Goal: Information Seeking & Learning: Learn about a topic

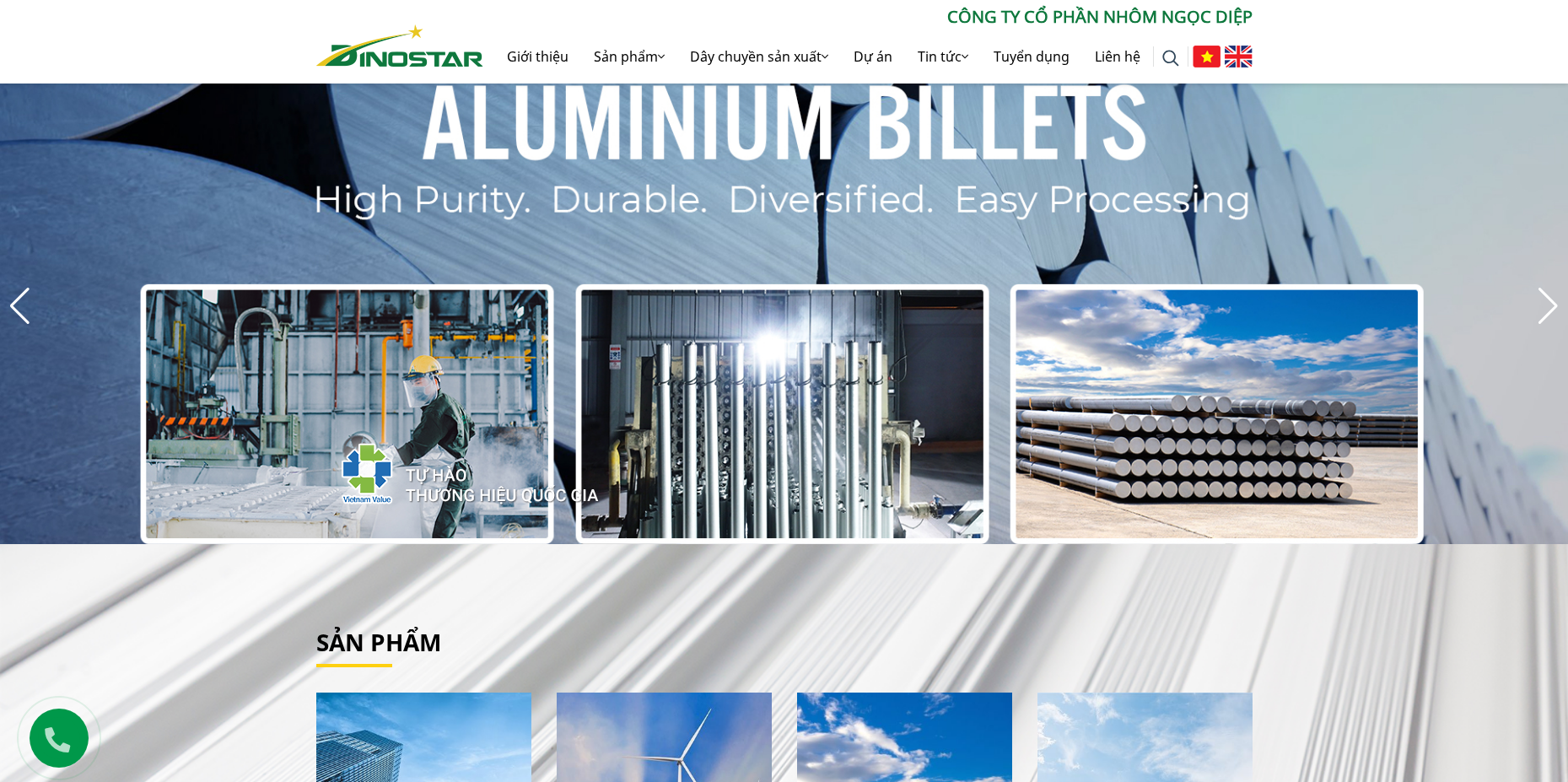
scroll to position [168, 0]
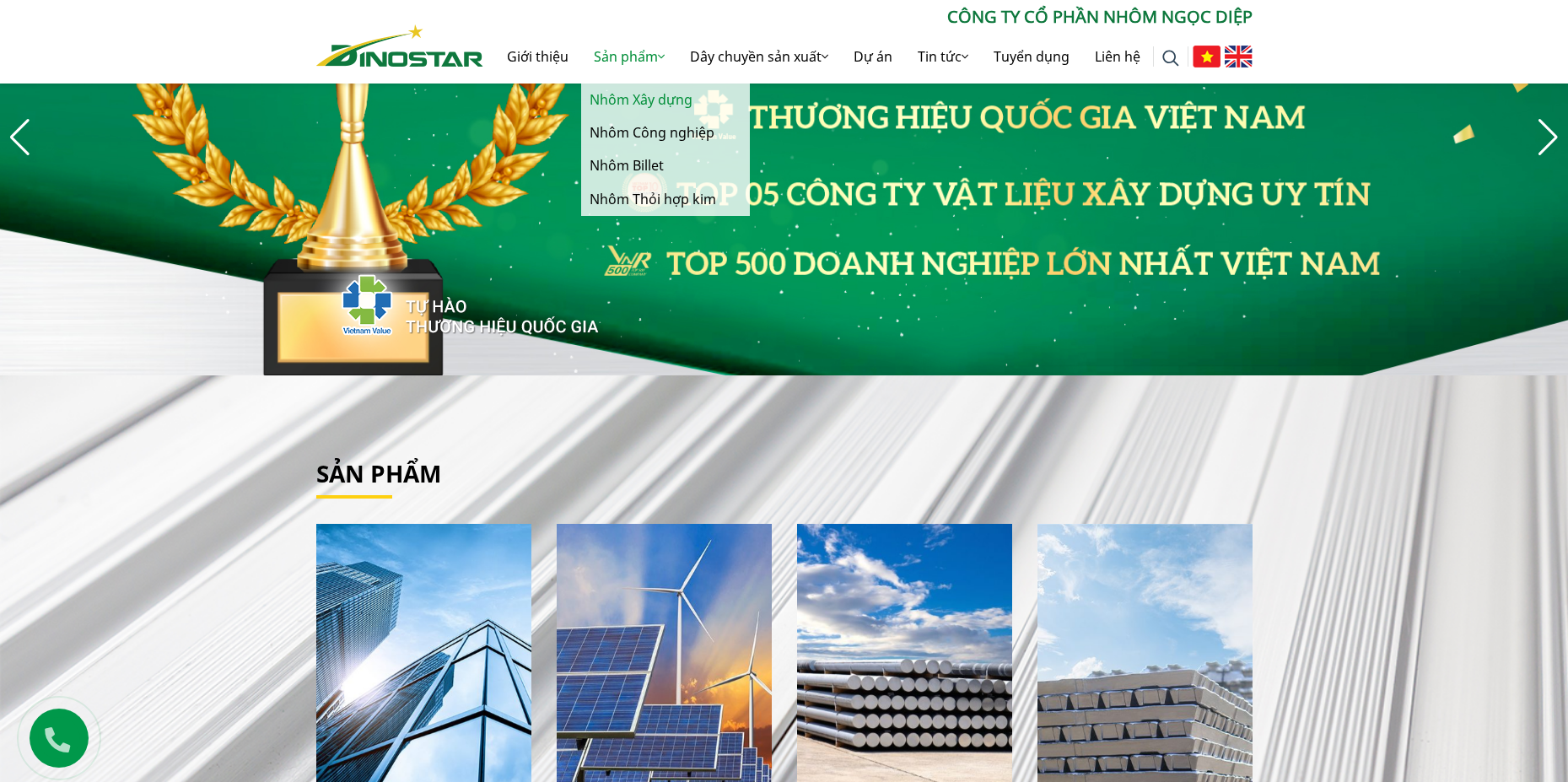
click at [644, 97] on link "Nhôm Xây dựng" at bounding box center [664, 100] width 168 height 33
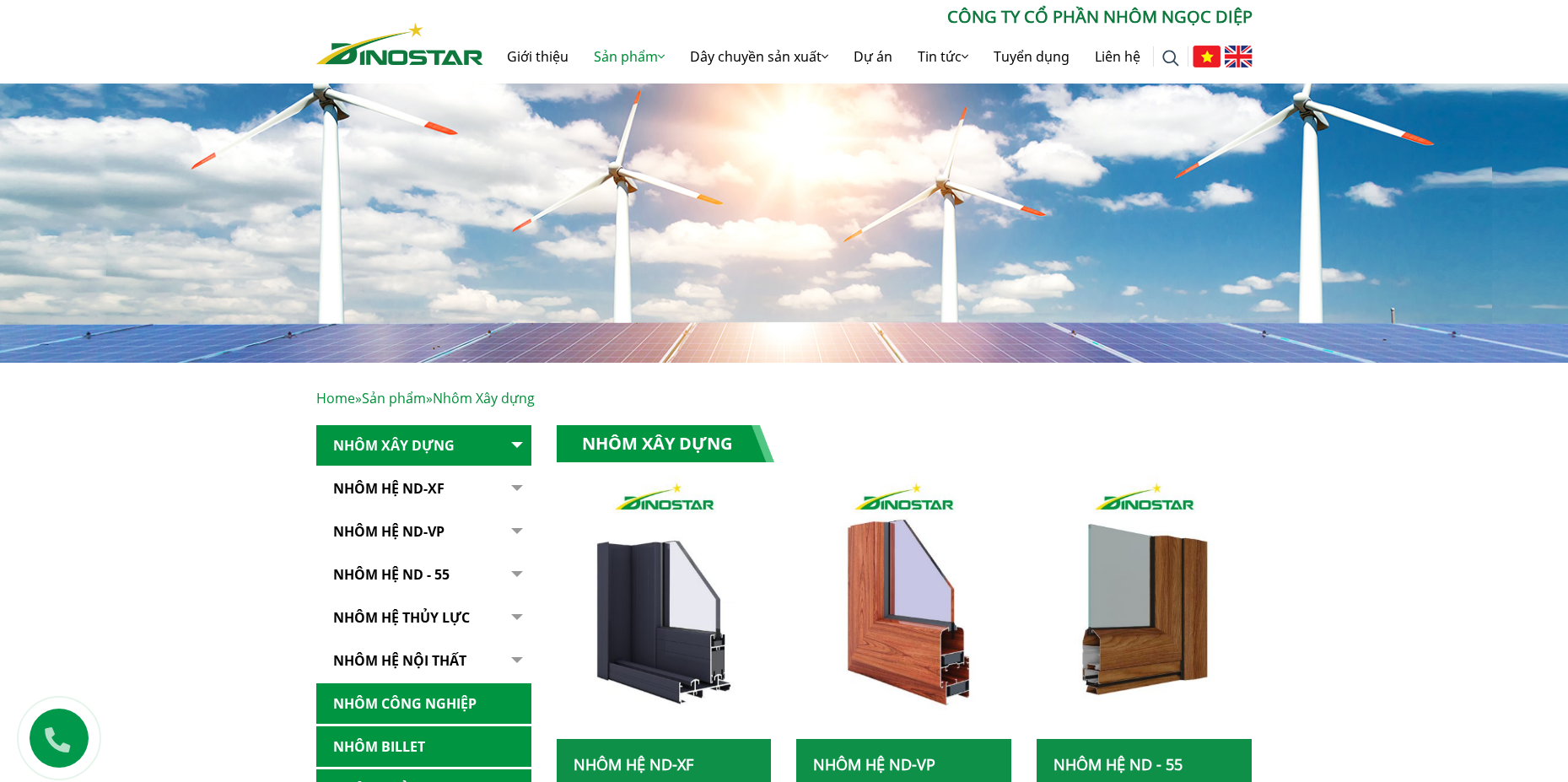
click at [510, 485] on button "button" at bounding box center [515, 488] width 34 height 41
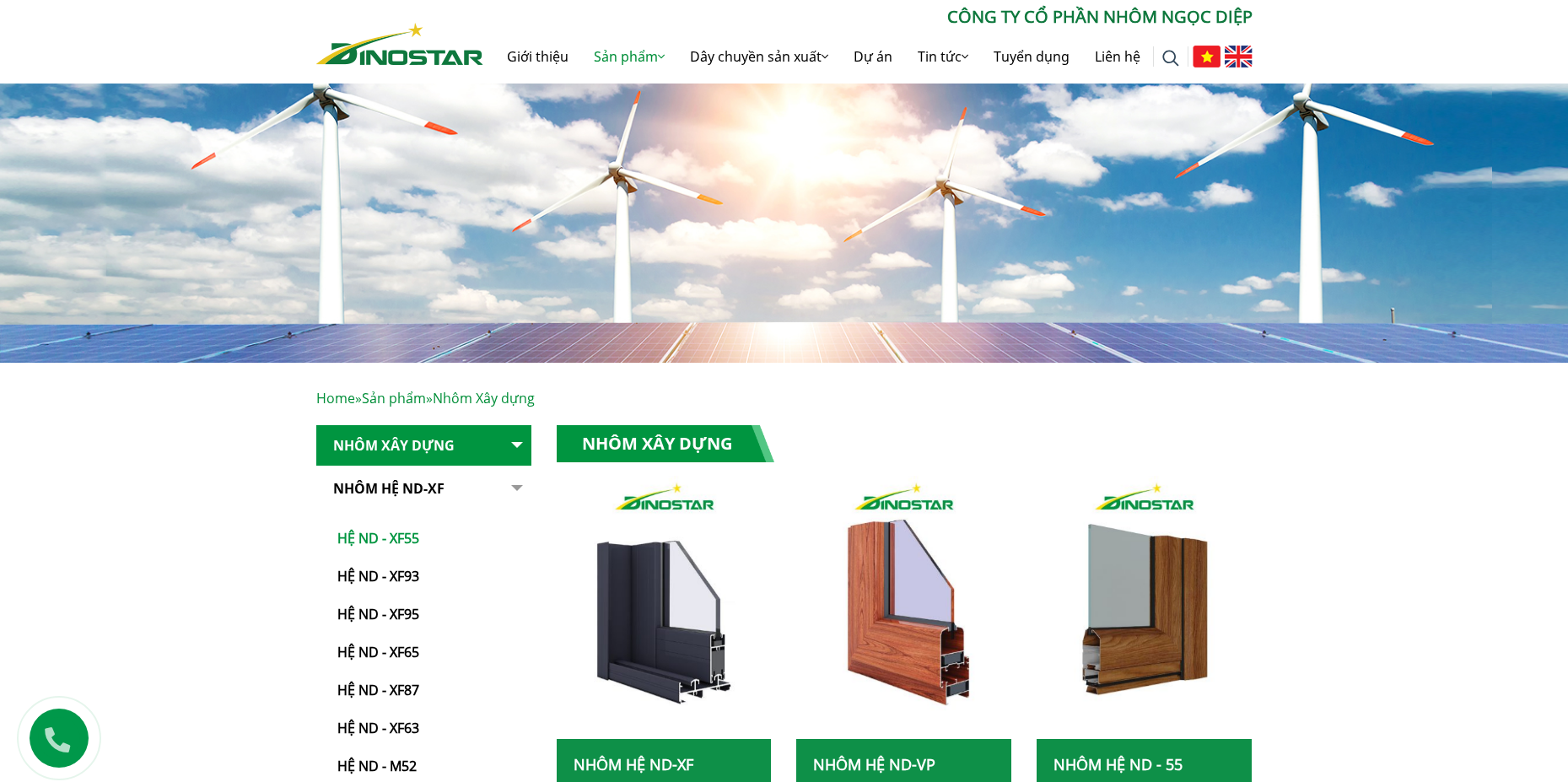
click at [411, 543] on link "Hệ ND - XF55" at bounding box center [428, 529] width 206 height 38
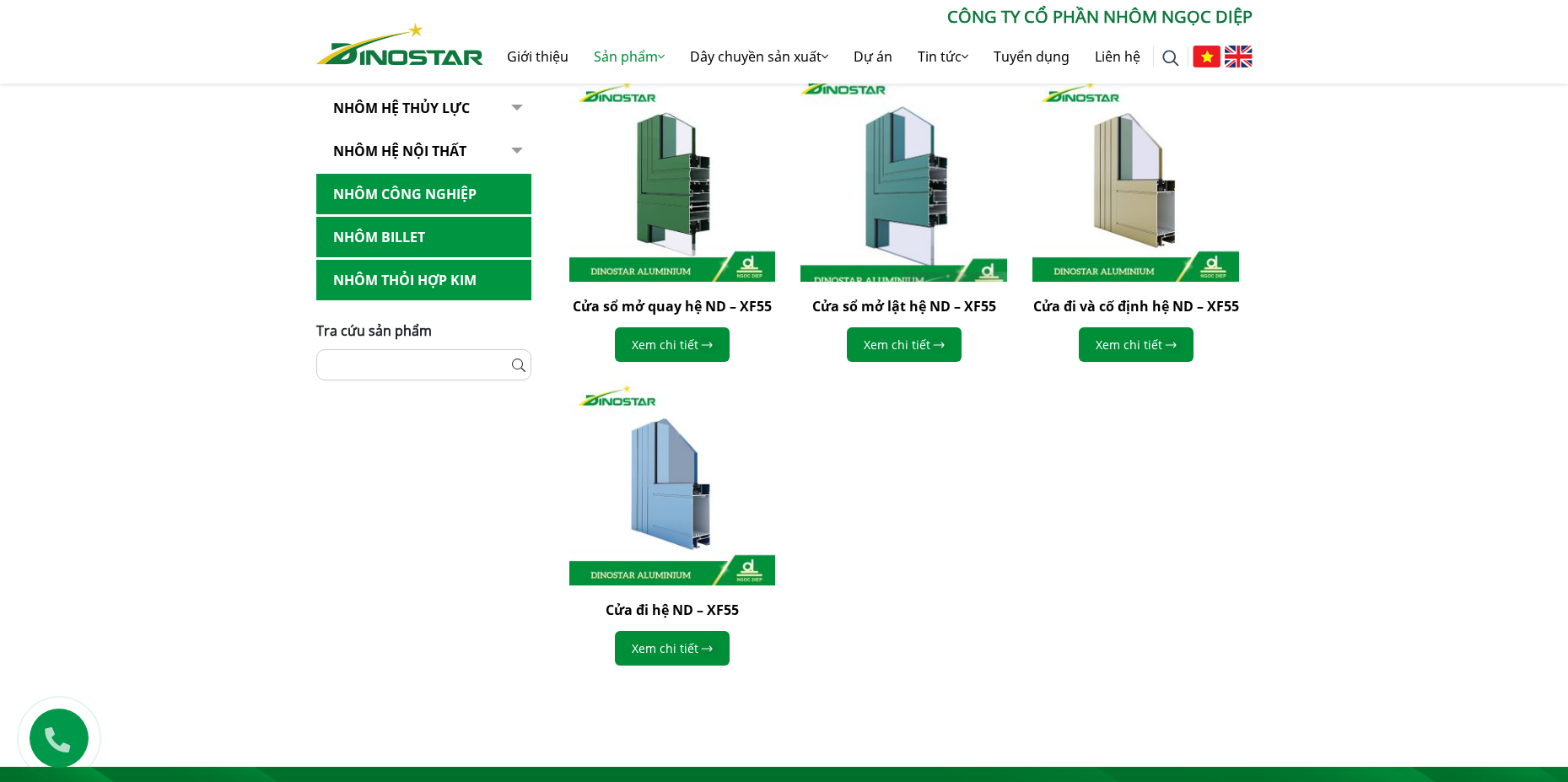
scroll to position [253, 0]
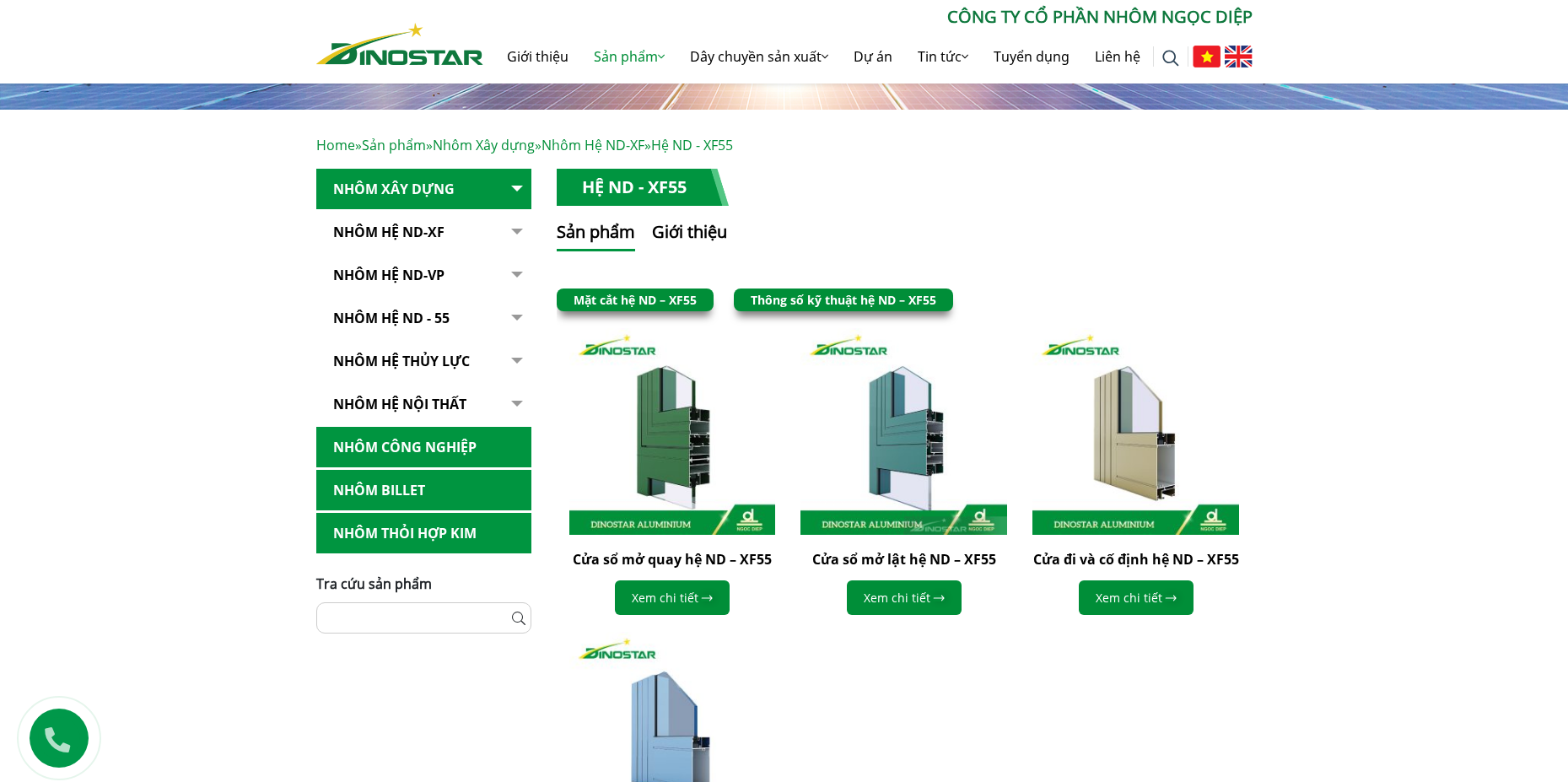
click at [631, 304] on link "Mặt cắt hệ ND – XF55" at bounding box center [635, 300] width 124 height 16
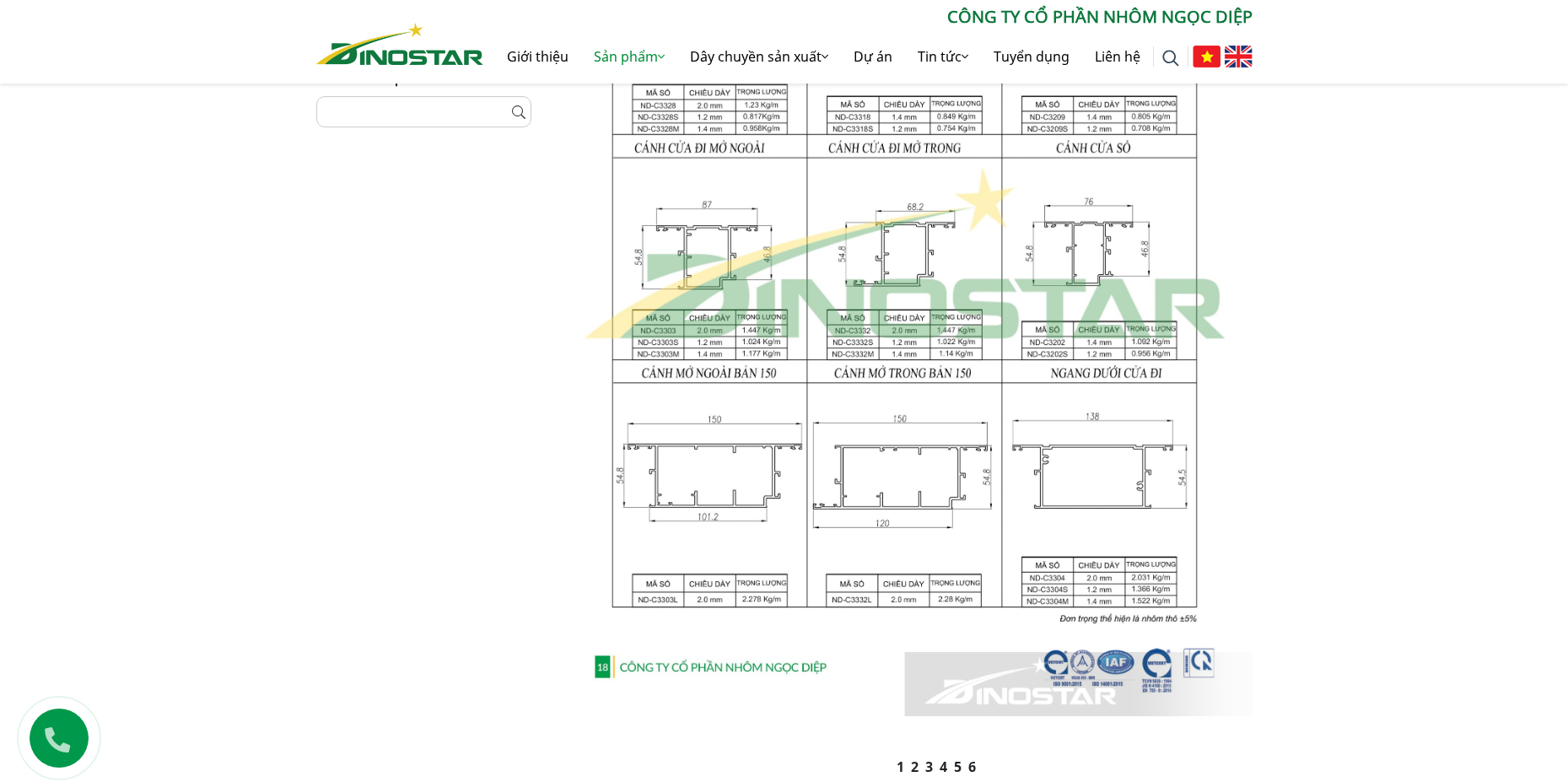
scroll to position [1096, 0]
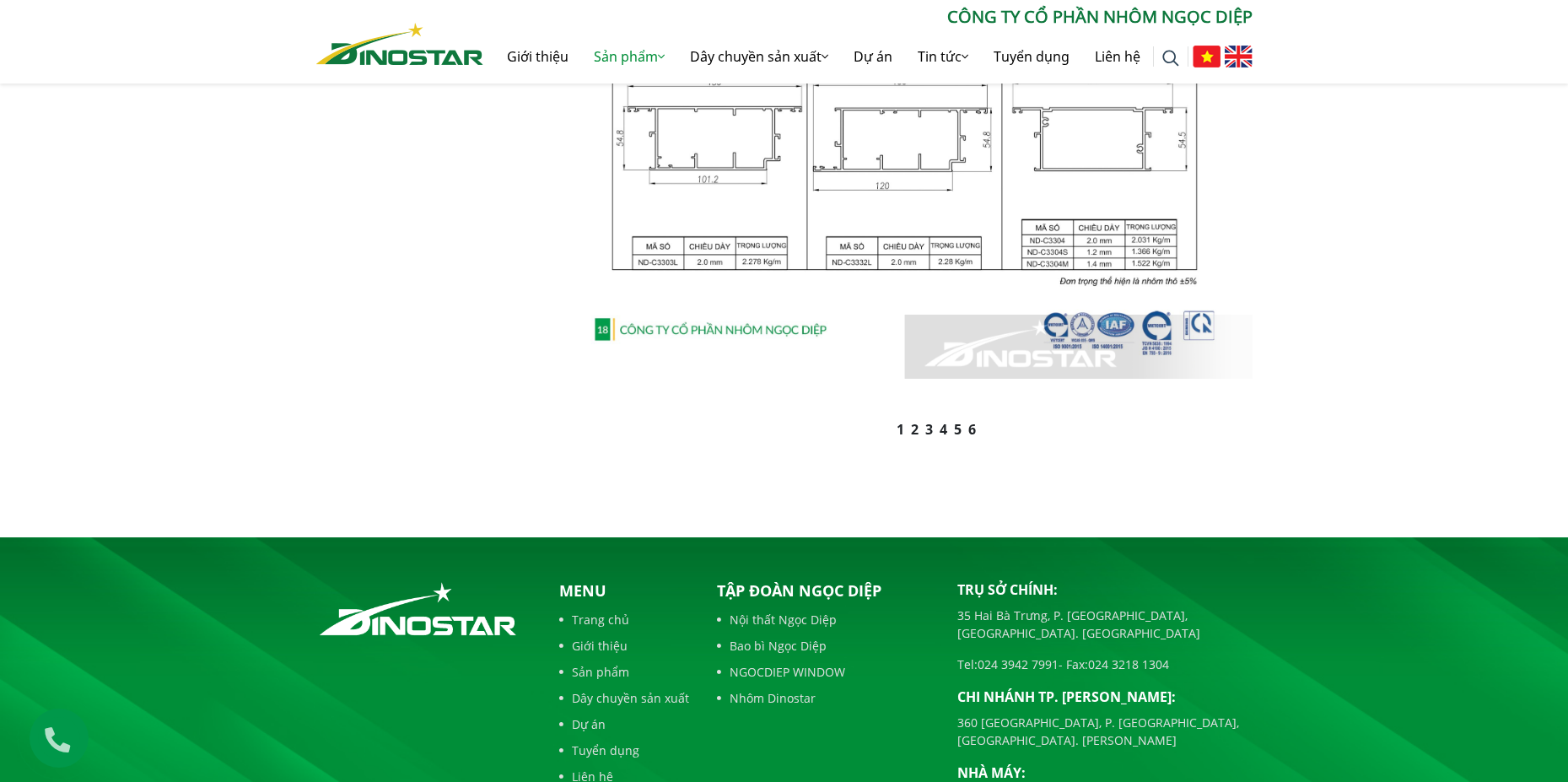
click at [916, 431] on link "2" at bounding box center [914, 429] width 8 height 18
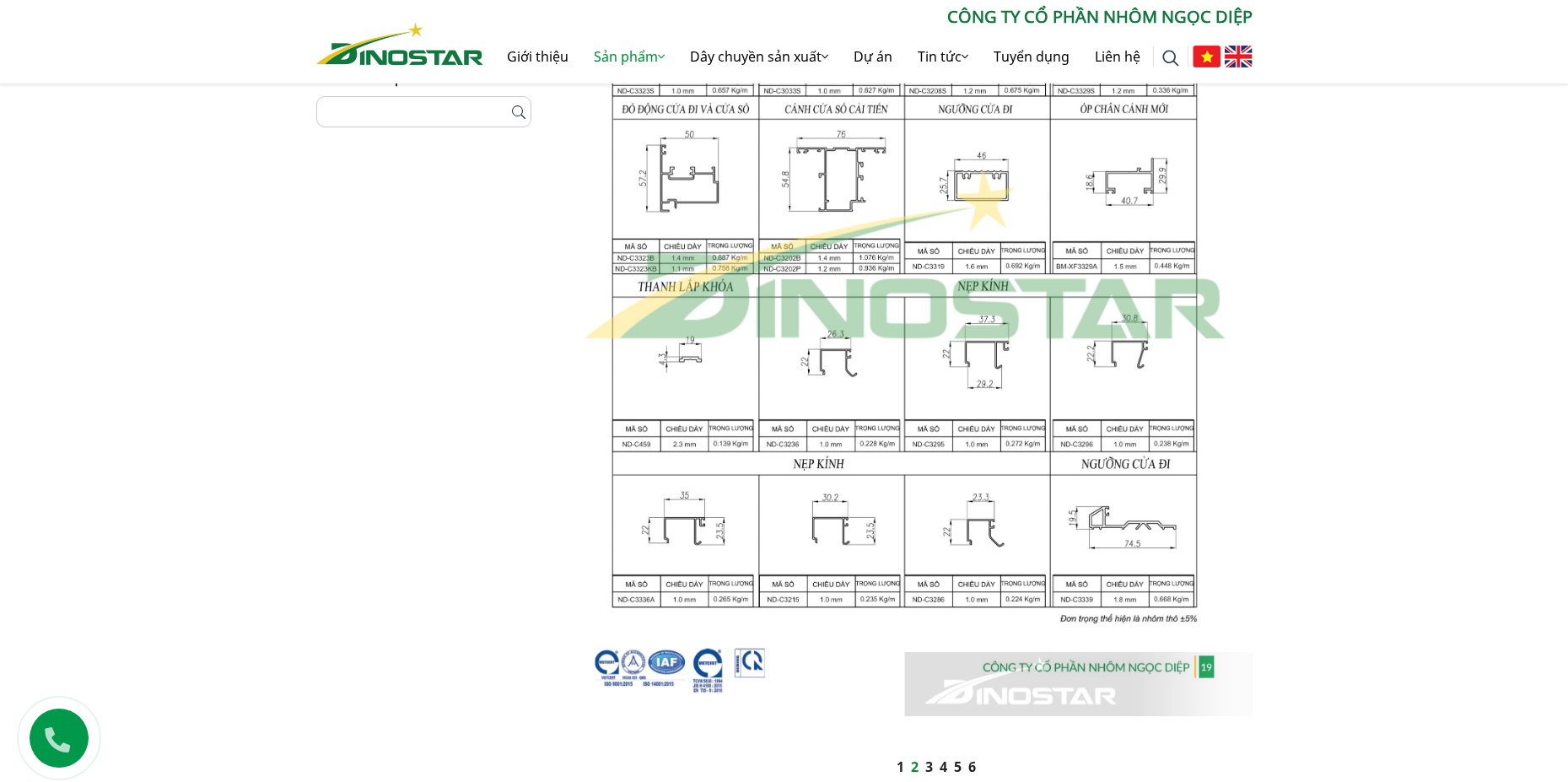
scroll to position [1012, 0]
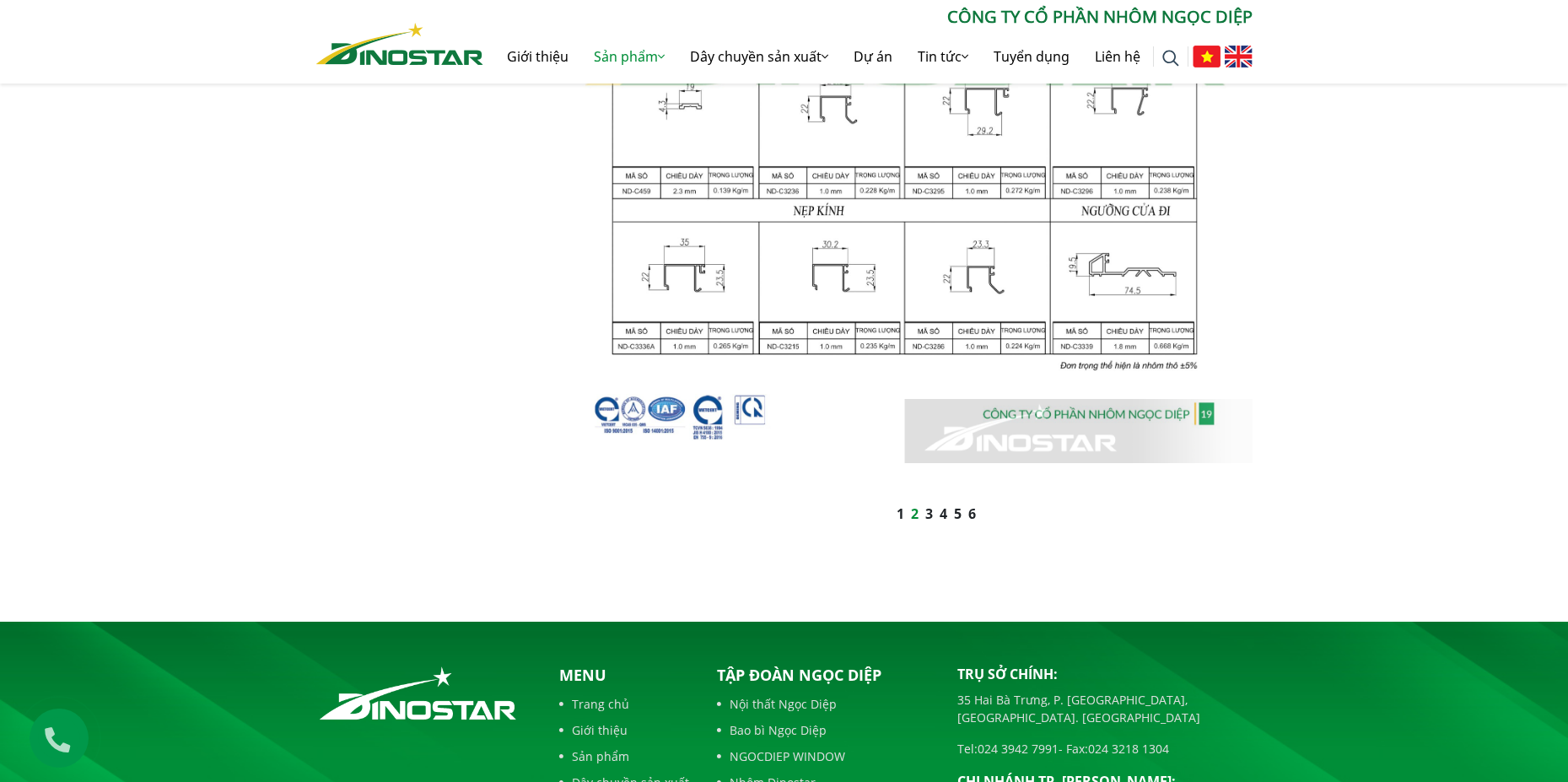
click at [925, 511] on link "3" at bounding box center [929, 513] width 8 height 18
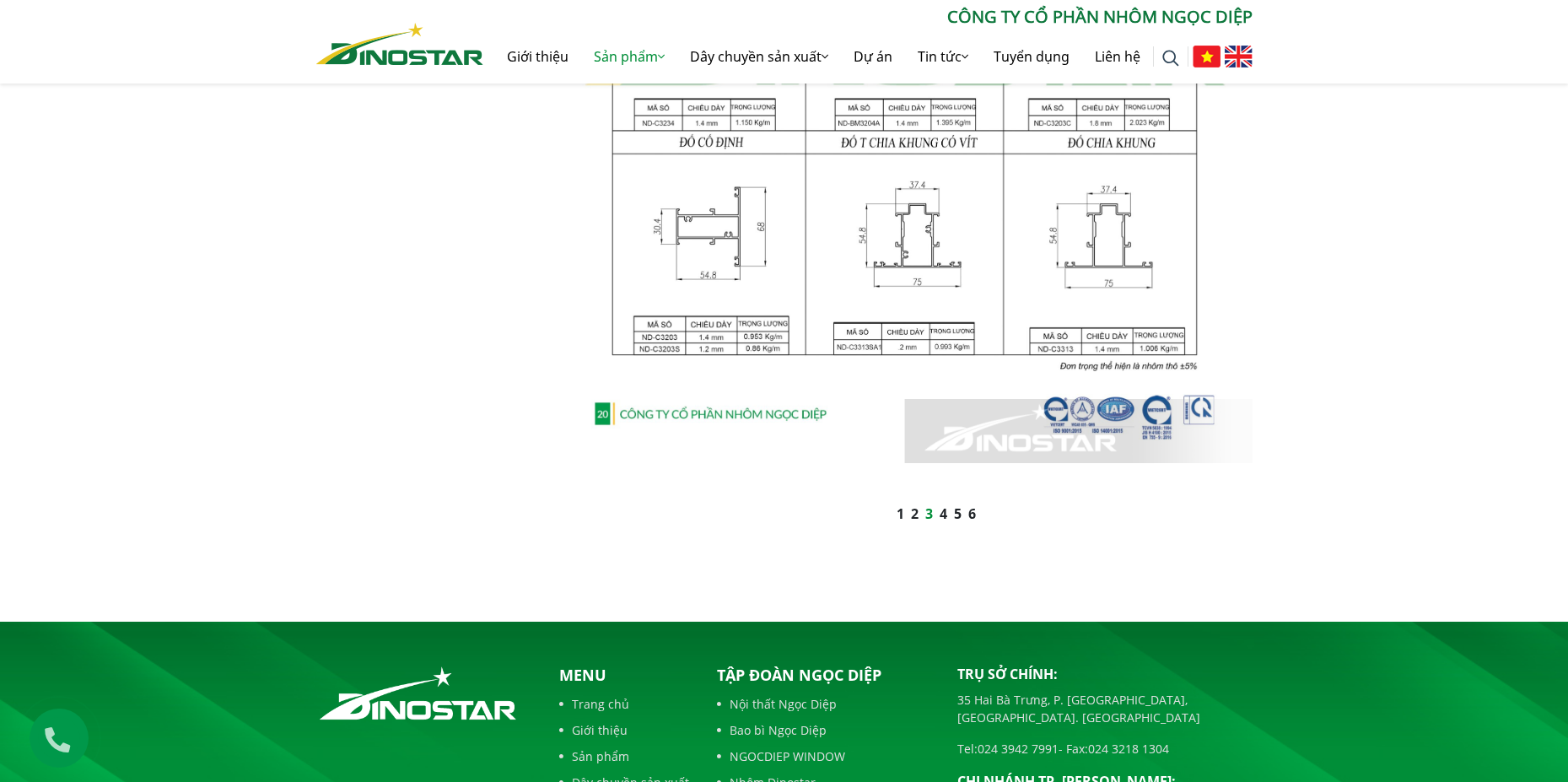
click at [944, 515] on link "4" at bounding box center [944, 513] width 8 height 18
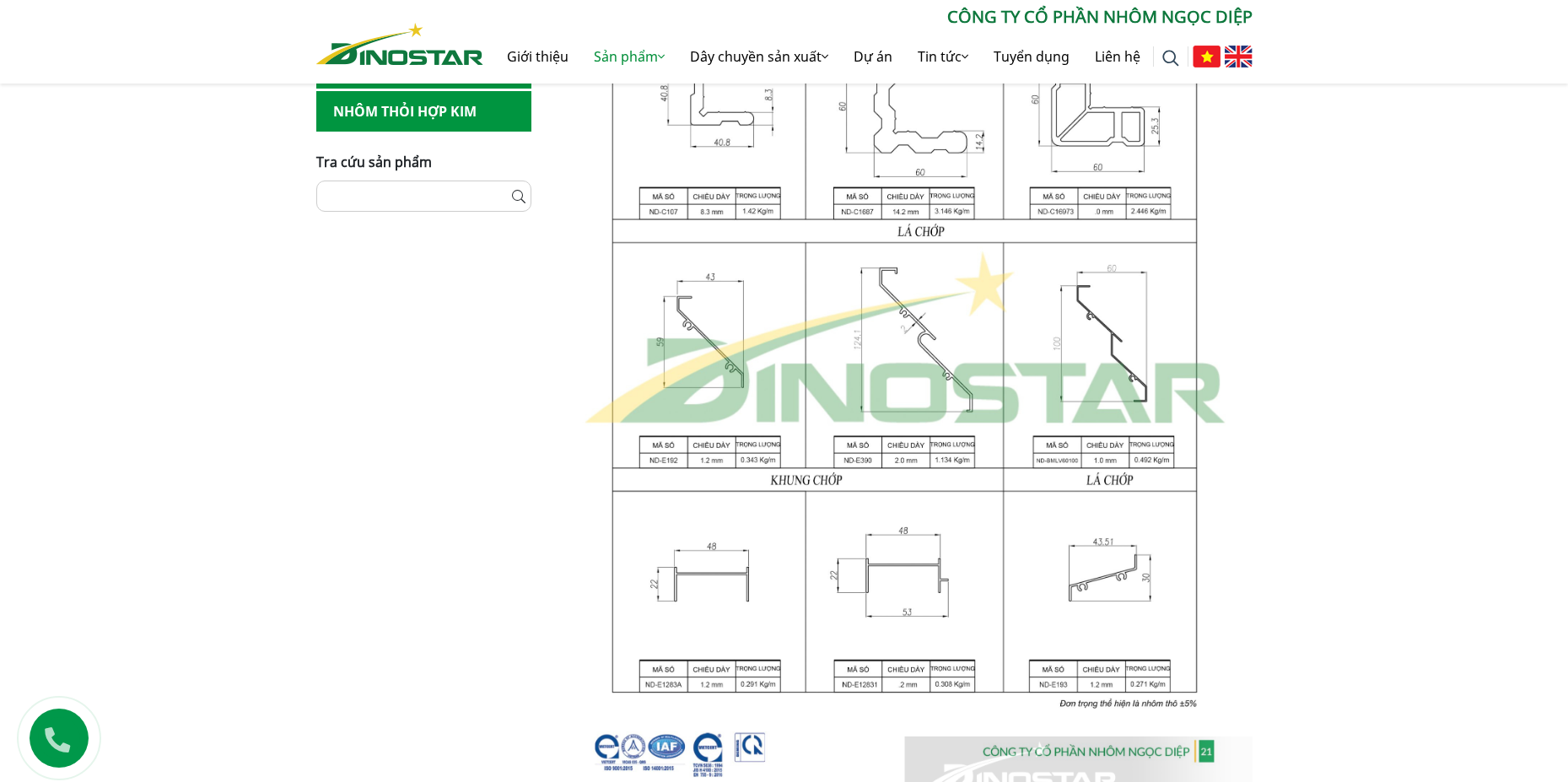
scroll to position [1181, 0]
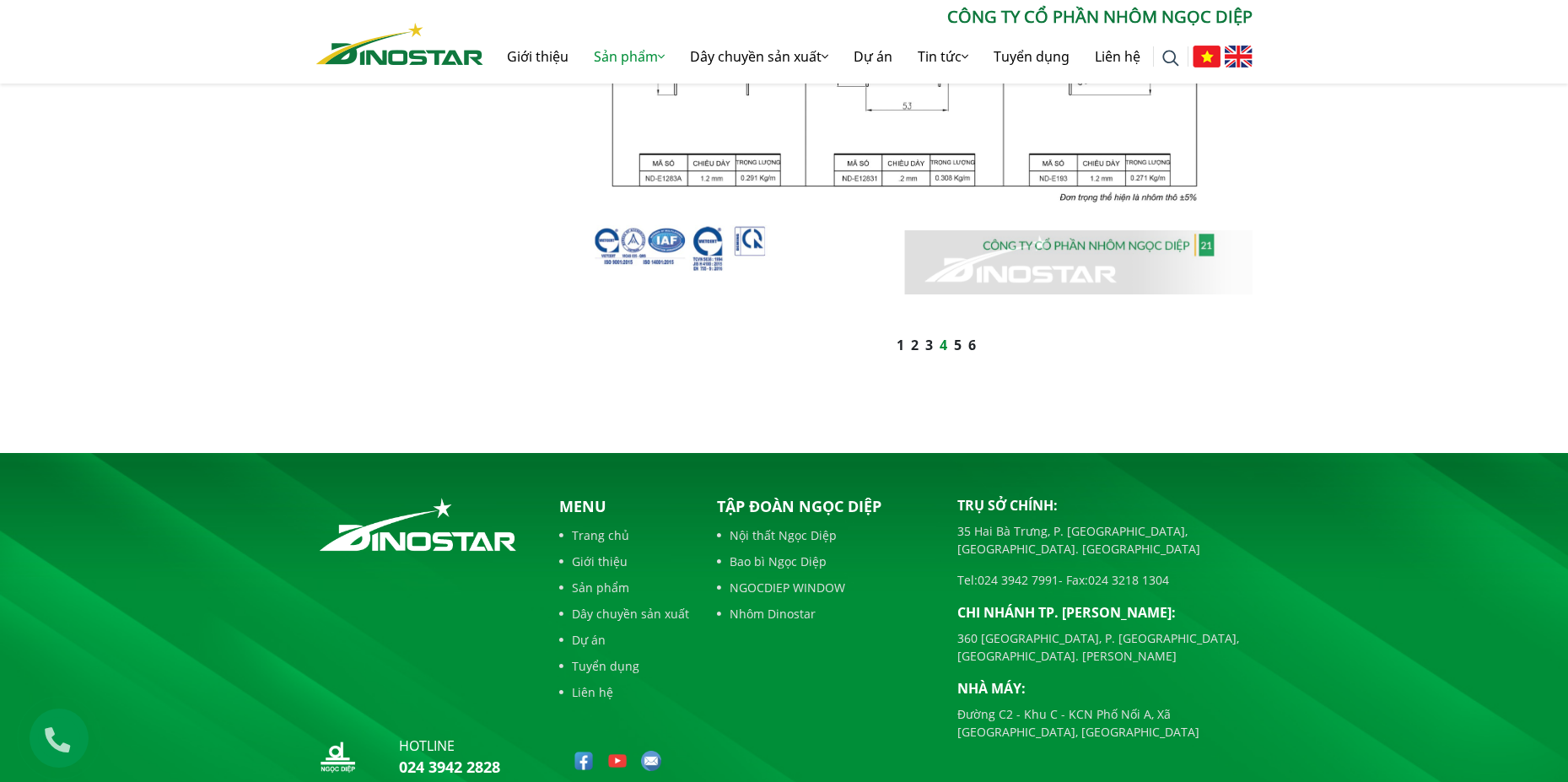
click at [914, 342] on link "2" at bounding box center [914, 344] width 8 height 18
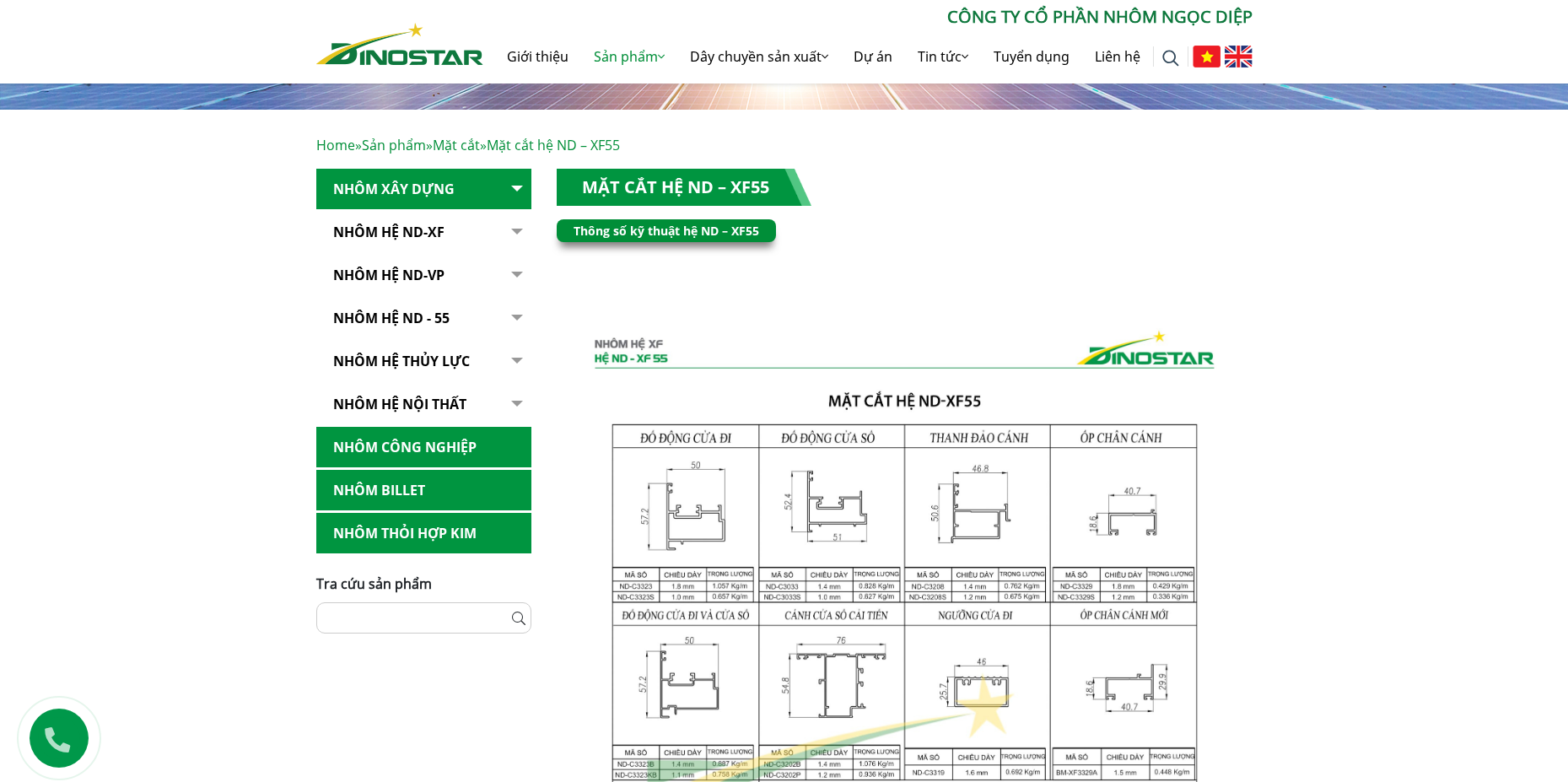
scroll to position [338, 0]
